Goal: Check status

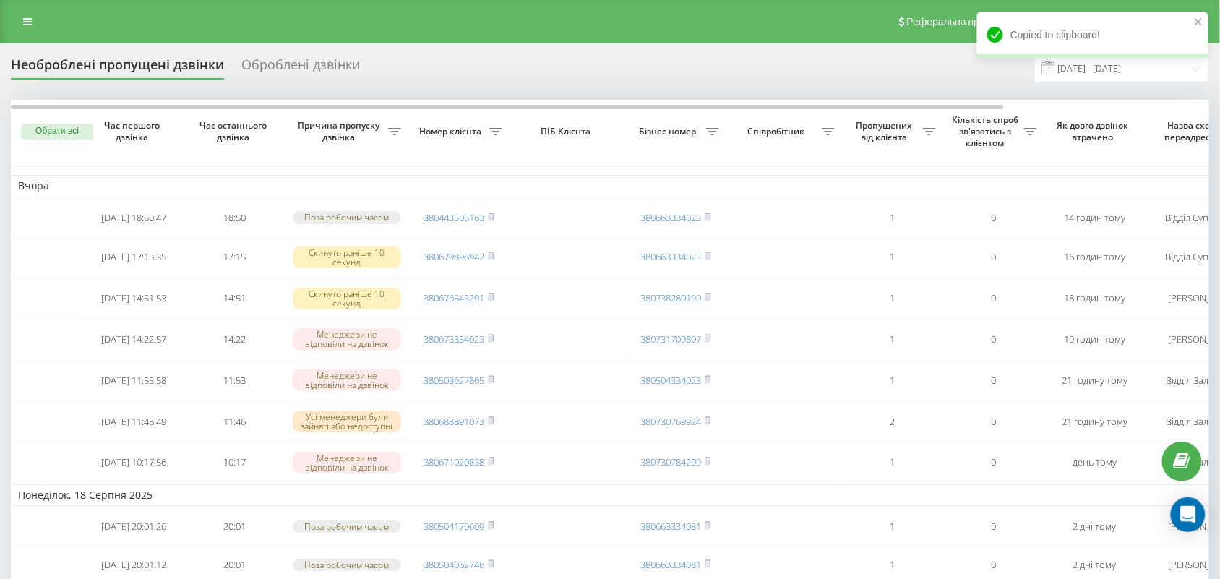
click at [278, 67] on div "Оброблені дзвінки" at bounding box center [300, 68] width 119 height 22
click at [188, 69] on div "Необроблені пропущені дзвінки" at bounding box center [117, 68] width 213 height 22
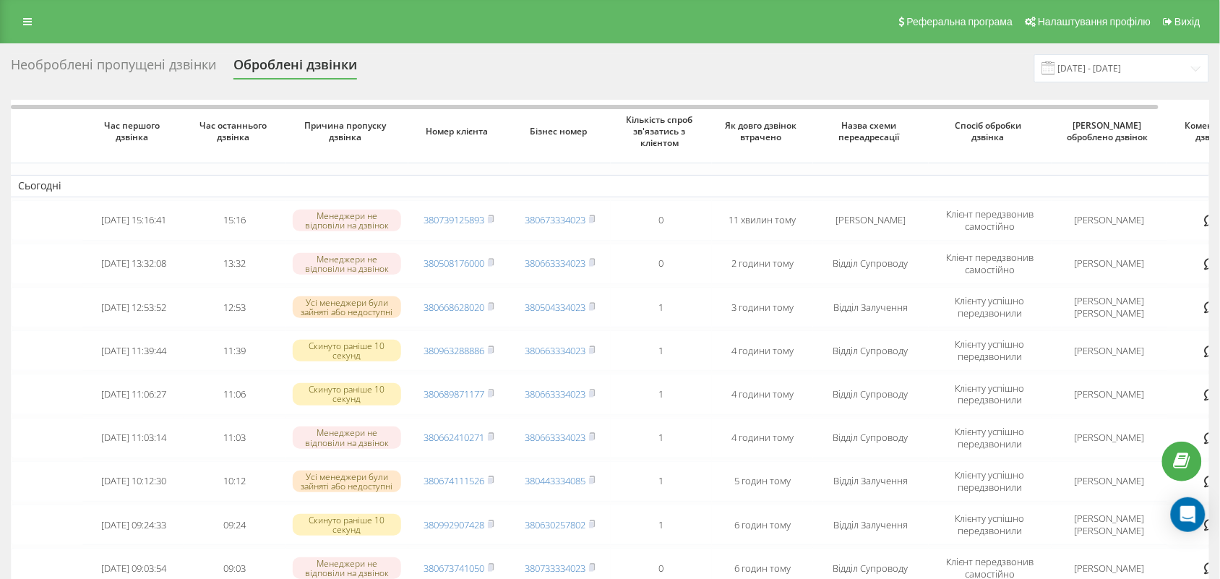
click at [152, 76] on div "Необроблені пропущені дзвінки" at bounding box center [113, 68] width 205 height 22
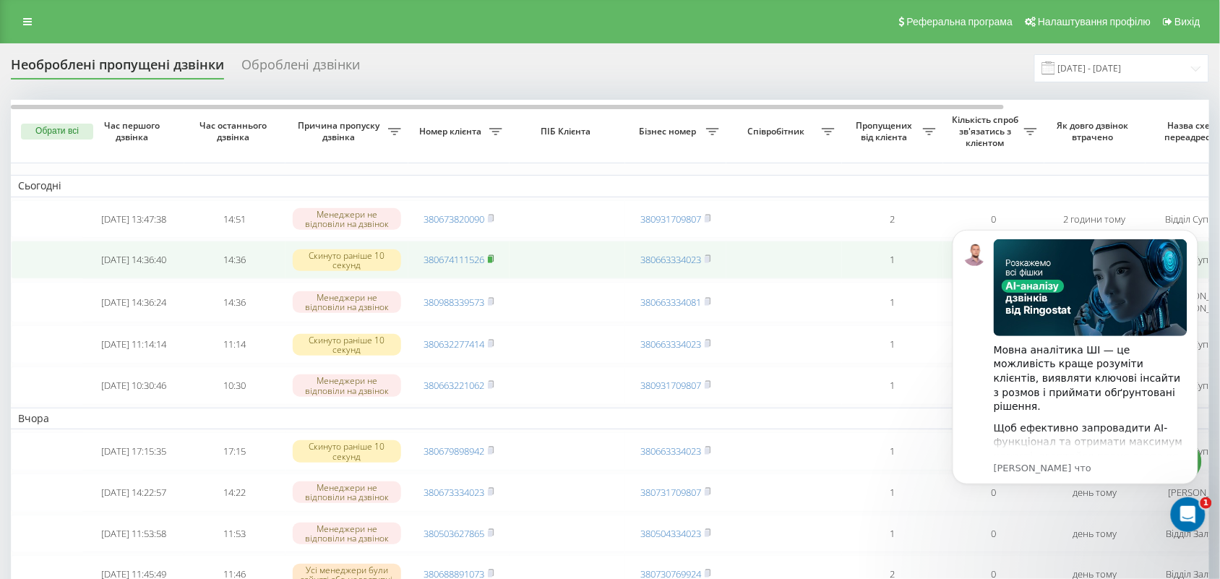
click at [494, 263] on icon at bounding box center [491, 258] width 7 height 9
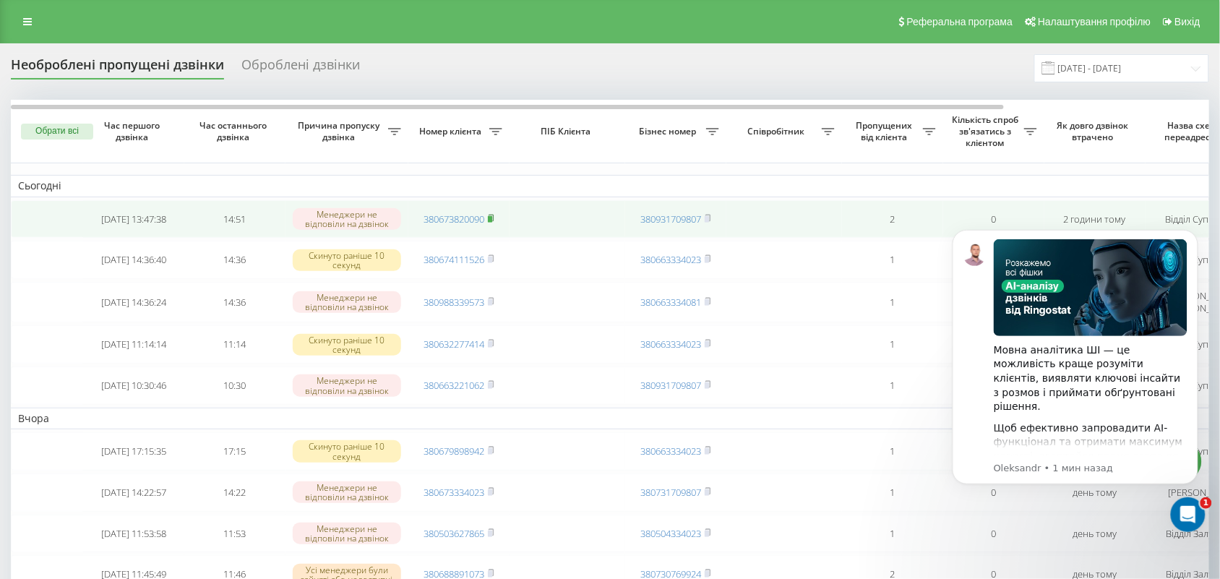
click at [492, 223] on rect at bounding box center [490, 219] width 4 height 7
